Goal: Transaction & Acquisition: Purchase product/service

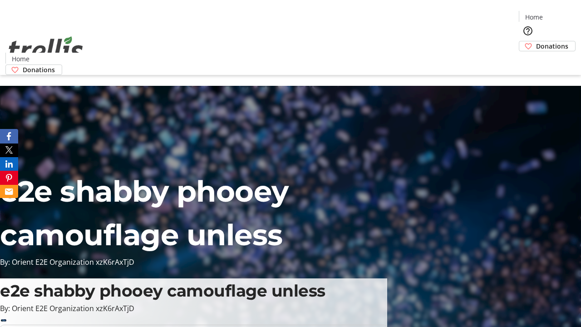
click at [536, 41] on span "Donations" at bounding box center [552, 46] width 32 height 10
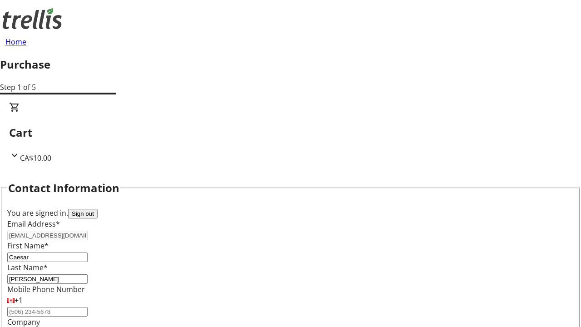
select select "BC"
select select "CA"
type input "Kelowna"
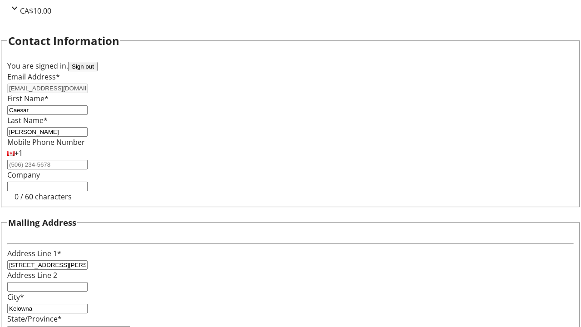
type input "V1Y 0C2"
